Goal: Check status: Check status

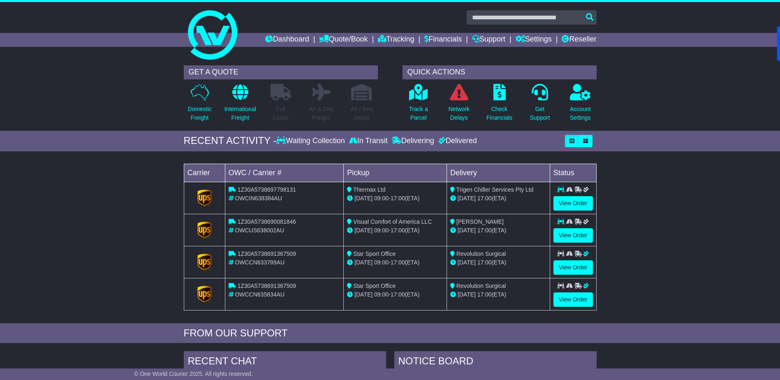
click at [281, 36] on link "Dashboard" at bounding box center [287, 40] width 44 height 14
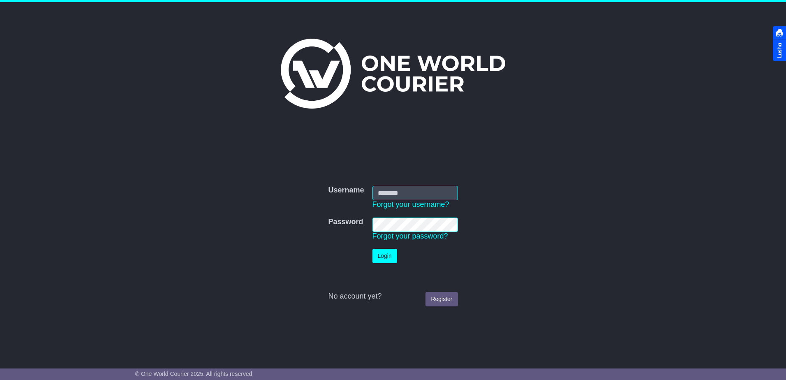
type input "**********"
click at [387, 255] on button "Login" at bounding box center [385, 256] width 25 height 14
